Goal: Check status: Check status

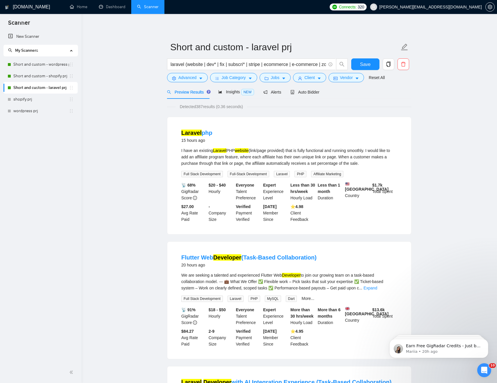
click at [113, 6] on link "Dashboard" at bounding box center [112, 6] width 26 height 5
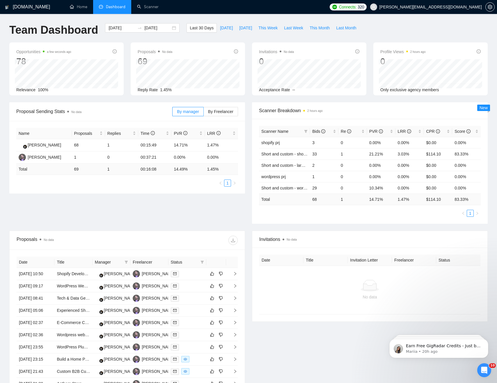
click at [309, 132] on th "Scanner Name" at bounding box center [284, 131] width 51 height 11
click at [307, 132] on icon "filter" at bounding box center [305, 131] width 3 height 3
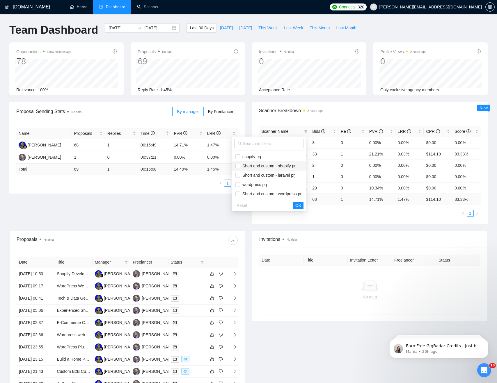
click at [263, 167] on span "Short and custom - shopify prj" at bounding box center [268, 166] width 56 height 5
checkbox input "true"
click at [263, 175] on span "Short and custom - laravel prj" at bounding box center [268, 175] width 56 height 5
checkbox input "true"
click at [269, 194] on span "Short and custom - wordpress prj" at bounding box center [271, 194] width 62 height 5
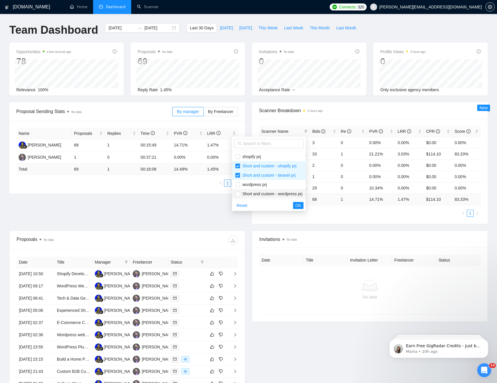
checkbox input "true"
click at [301, 204] on span "OK" at bounding box center [298, 205] width 6 height 6
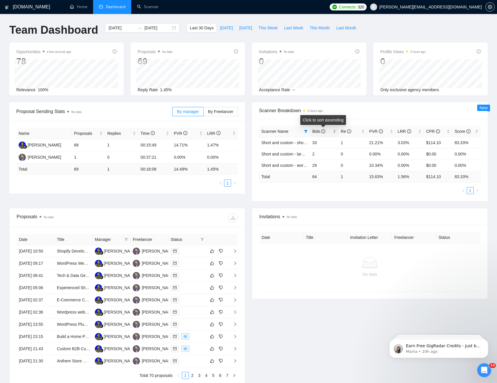
click at [336, 131] on div "Bids" at bounding box center [324, 131] width 24 height 6
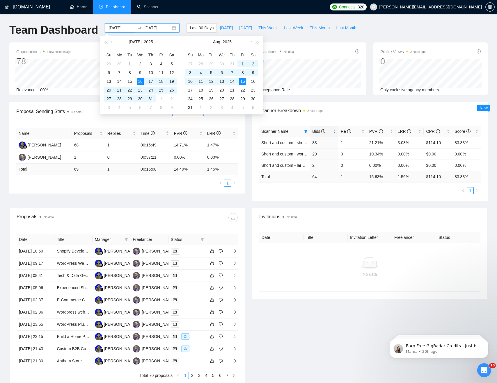
click at [122, 28] on input "[DATE]" at bounding box center [122, 28] width 26 height 6
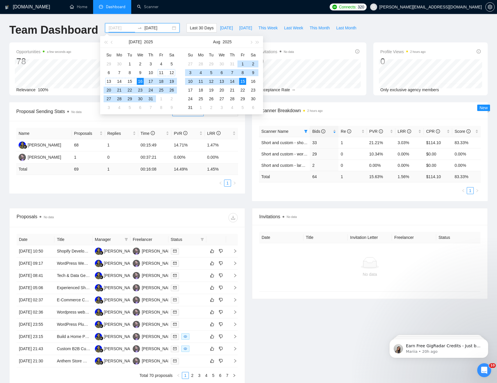
type input "[DATE]"
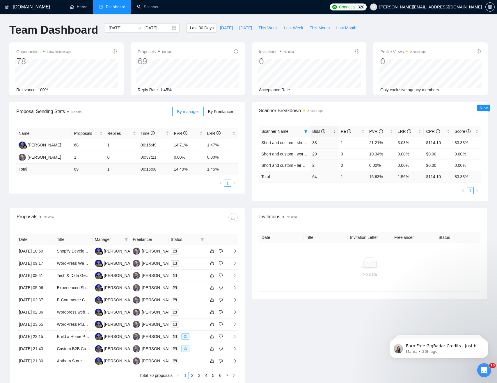
click at [232, 17] on div "[DOMAIN_NAME] Home Dashboard Scanner Connects: 320 [EMAIL_ADDRESS][DOMAIN_NAME]…" at bounding box center [248, 219] width 497 height 438
click at [150, 29] on input "[DATE]" at bounding box center [157, 28] width 26 height 6
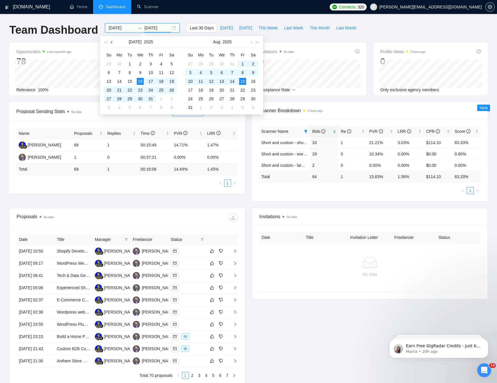
click at [112, 45] on button "button" at bounding box center [112, 42] width 6 height 12
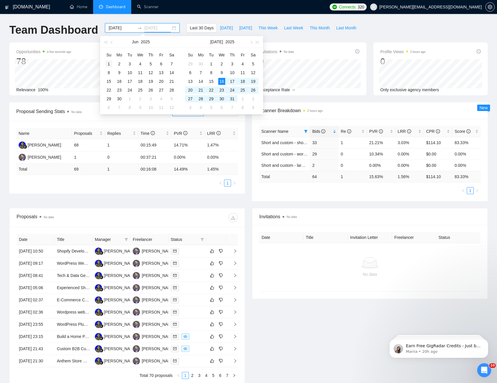
type input "[DATE]"
click at [109, 63] on div "1" at bounding box center [108, 64] width 7 height 7
click at [153, 29] on input "[DATE]" at bounding box center [157, 28] width 26 height 6
click at [116, 29] on input at bounding box center [122, 28] width 26 height 6
click at [132, 67] on table "Su Mo Tu We Th Fr Sa 29 30 1 2 3 4 5 6 7 8 9 10 11 12 13 14 15 16 17 18 19 20 2…" at bounding box center [140, 81] width 73 height 62
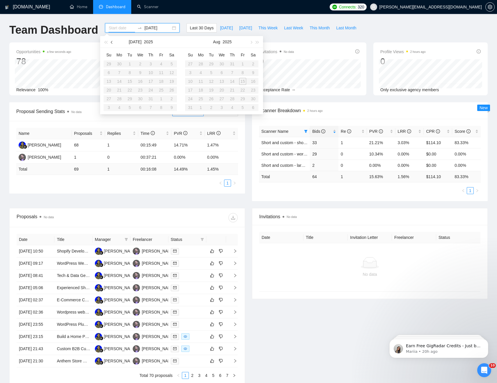
click at [112, 46] on button "button" at bounding box center [112, 42] width 6 height 12
click at [108, 64] on div "1" at bounding box center [108, 64] width 7 height 7
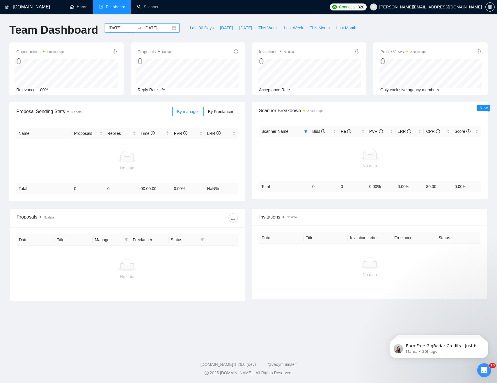
click at [120, 28] on input "[DATE]" at bounding box center [122, 28] width 26 height 6
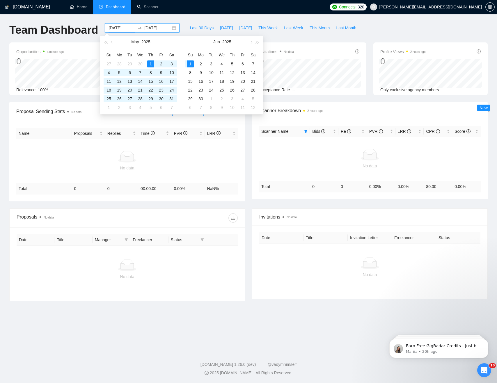
type input "[DATE]"
click at [154, 28] on input "[DATE]" at bounding box center [157, 28] width 26 height 6
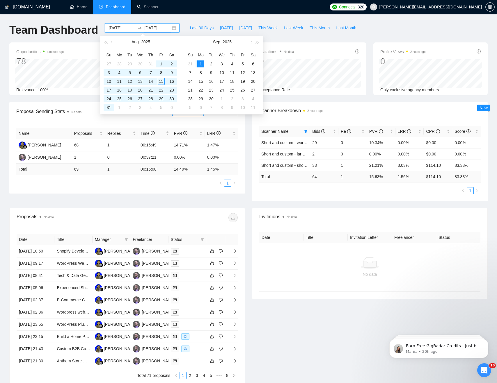
type input "[DATE]"
click at [324, 315] on div "Invitations No data Date Title Invitation Letter Freelancer Status No data" at bounding box center [369, 297] width 243 height 178
